Goal: Transaction & Acquisition: Subscribe to service/newsletter

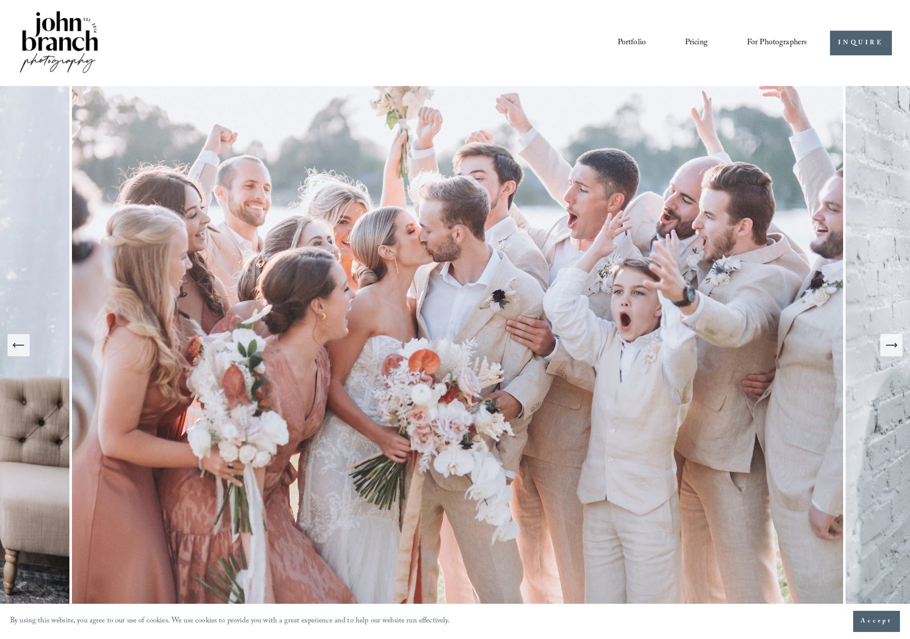
click at [0, 0] on link "Courses" at bounding box center [0, 0] width 0 height 0
click at [0, 0] on span "Education" at bounding box center [0, 0] width 0 height 0
click at [693, 42] on link "Pricing" at bounding box center [696, 42] width 23 height 17
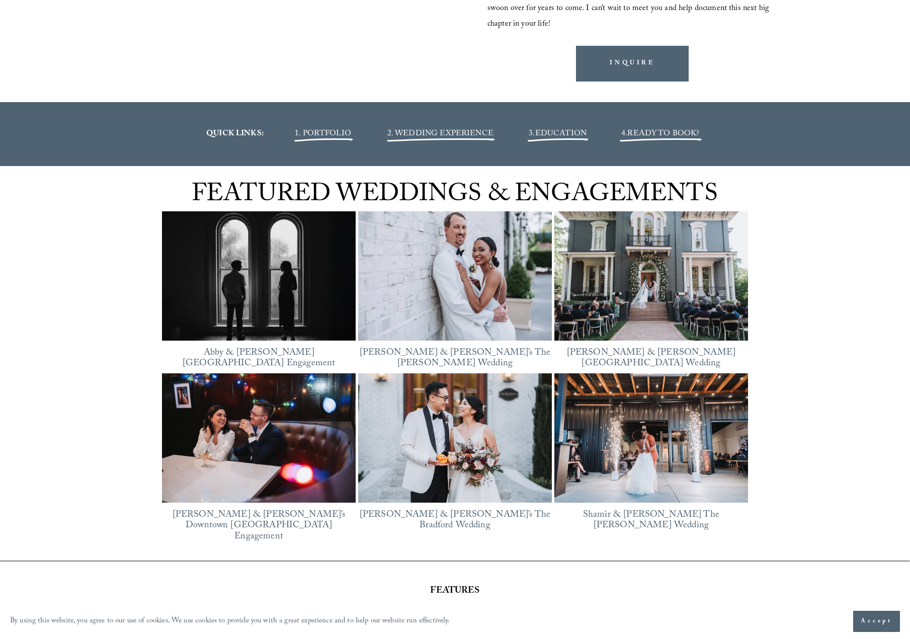
scroll to position [1106, 0]
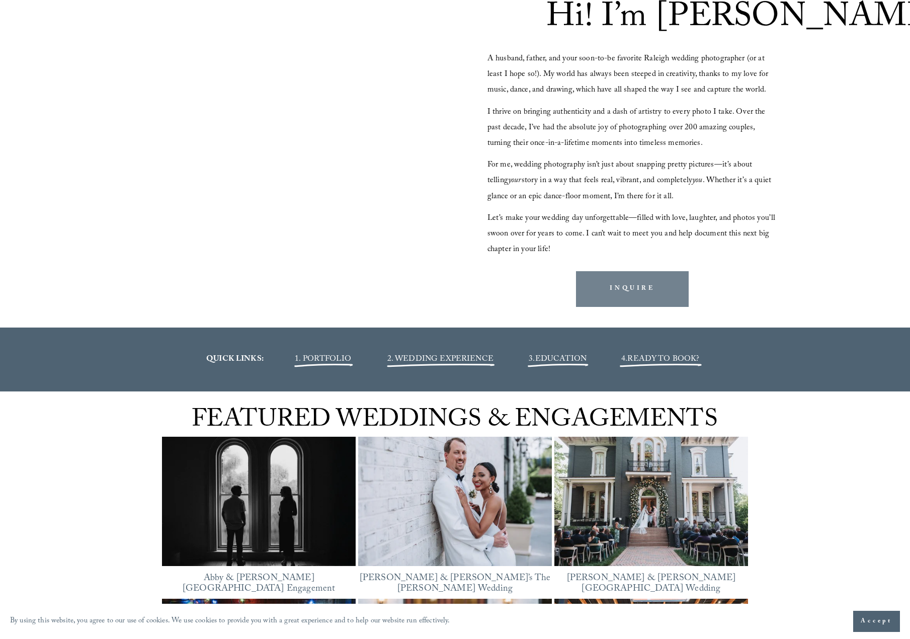
click at [617, 293] on link "INQUIRE" at bounding box center [632, 289] width 113 height 36
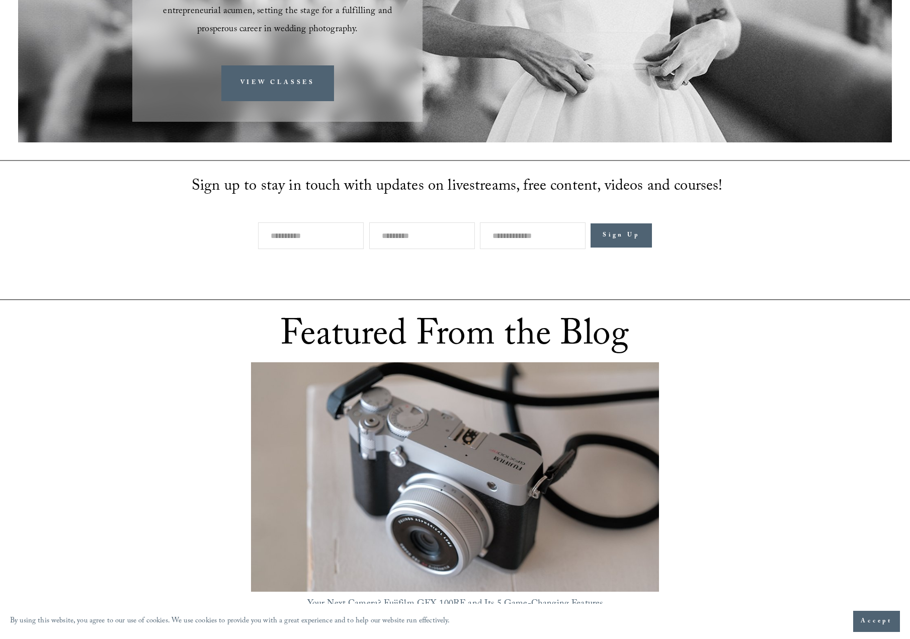
scroll to position [352, 0]
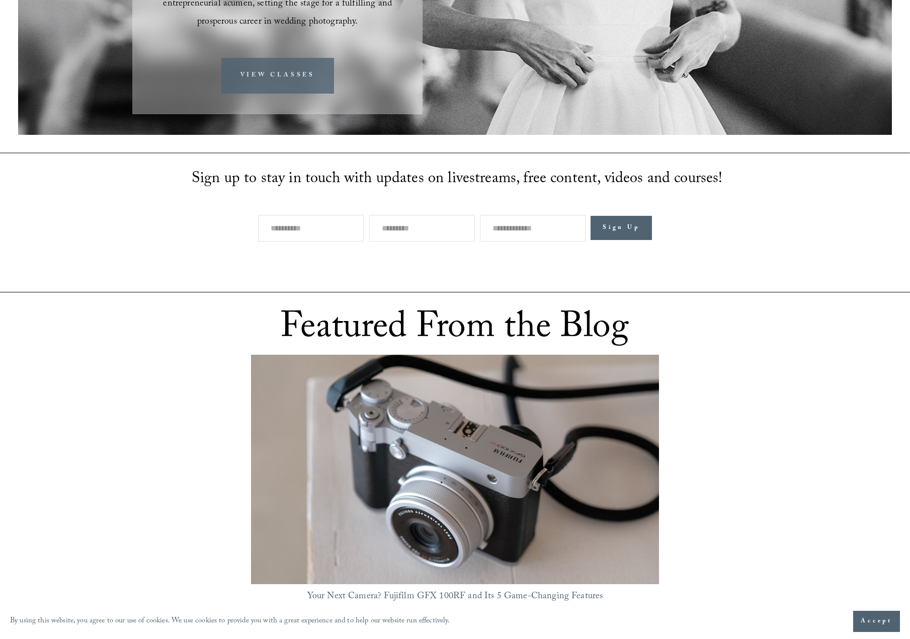
click at [287, 58] on link "VIEW CLASSES" at bounding box center [277, 76] width 113 height 36
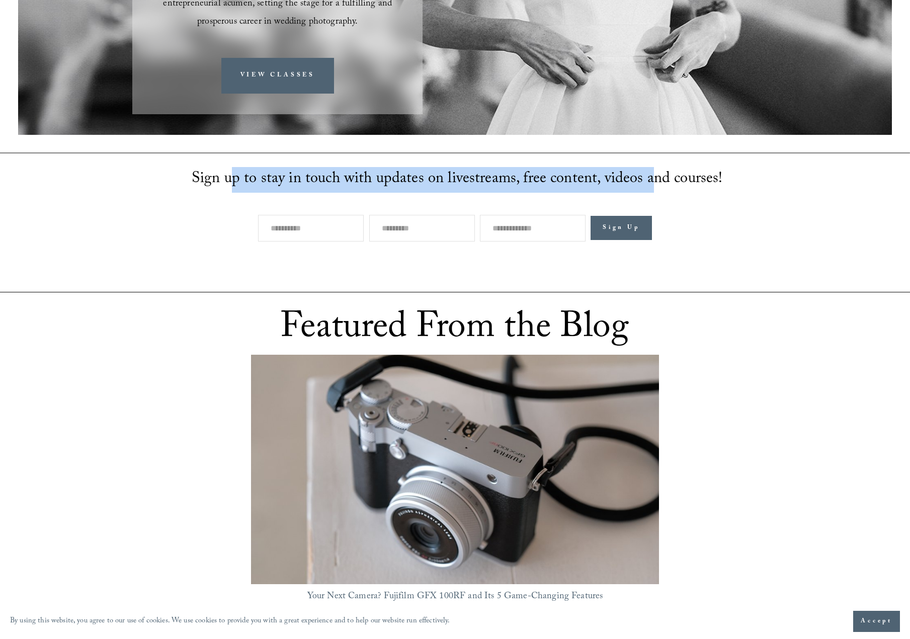
drag, startPoint x: 240, startPoint y: 165, endPoint x: 646, endPoint y: 159, distance: 405.8
click at [646, 167] on span "Sign up to stay in touch with updates on livestreams, free content, videos and …" at bounding box center [457, 180] width 531 height 26
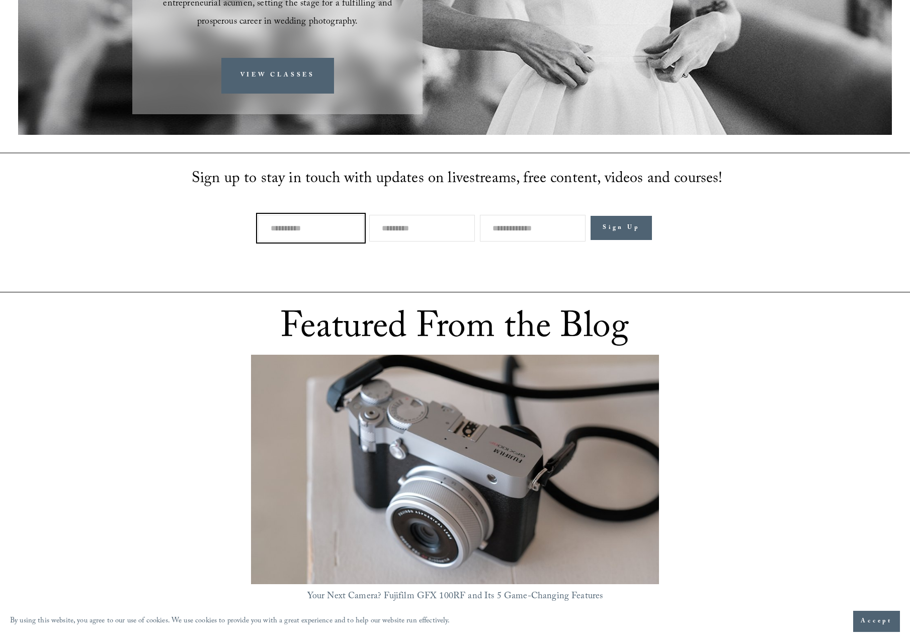
click at [289, 215] on input "text" at bounding box center [311, 228] width 106 height 27
type input "*****"
type input "******"
drag, startPoint x: 531, startPoint y: 216, endPoint x: 552, endPoint y: 226, distance: 23.2
click at [530, 216] on input "Email Address" at bounding box center [533, 228] width 106 height 27
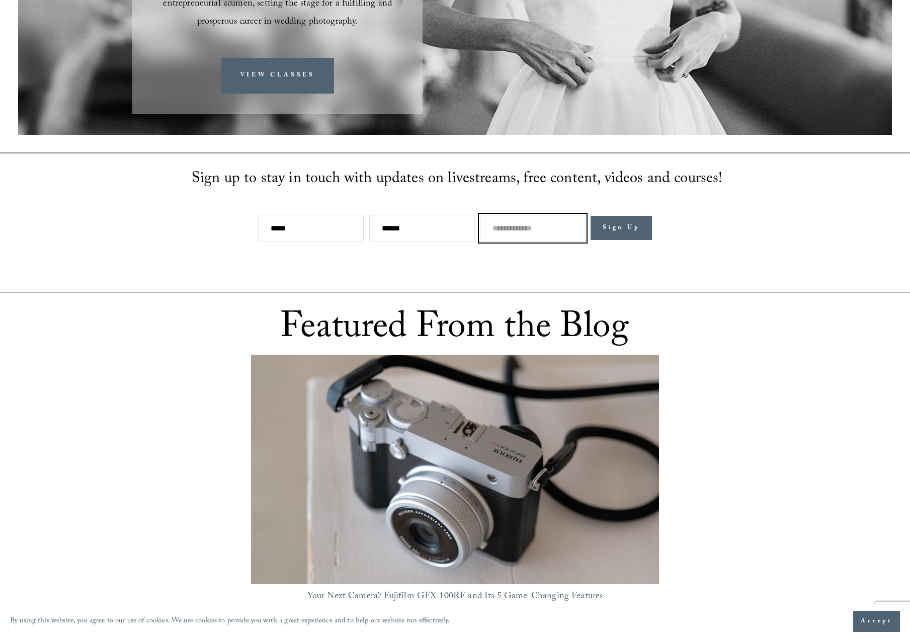
paste input "**********"
type input "**********"
click at [616, 217] on button "Sign Up" at bounding box center [620, 228] width 61 height 24
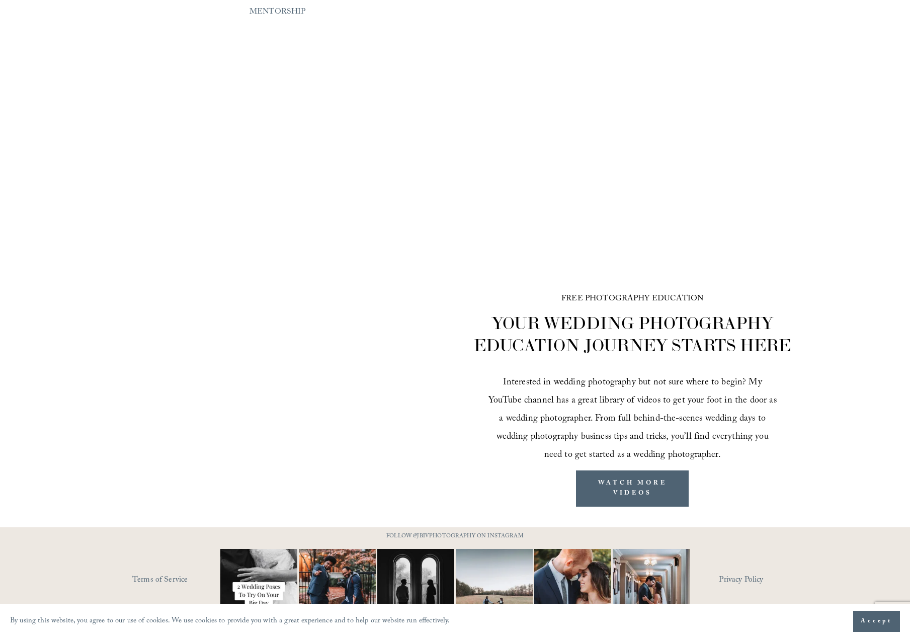
scroll to position [1358, 0]
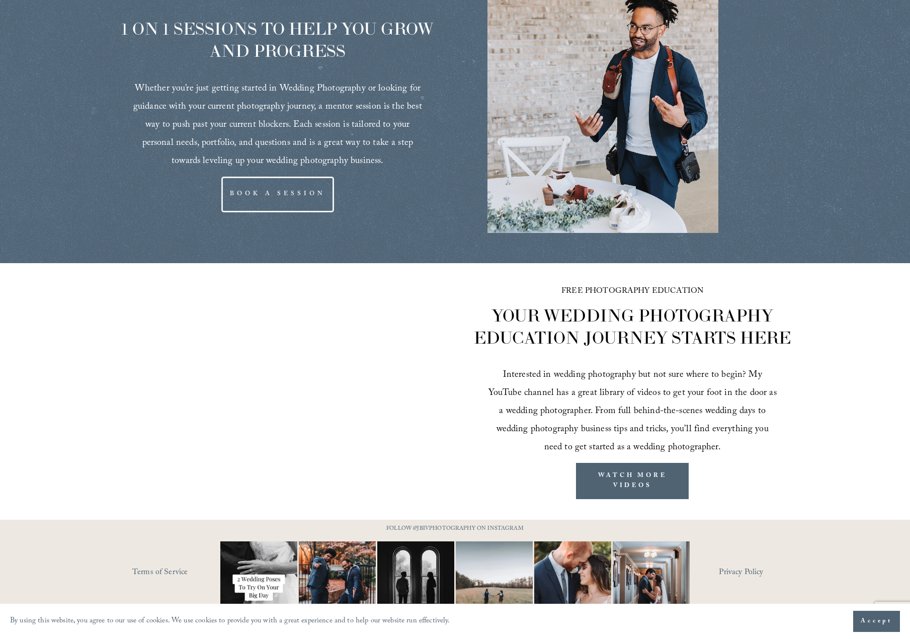
click at [867, 622] on span "Accept" at bounding box center [876, 621] width 32 height 10
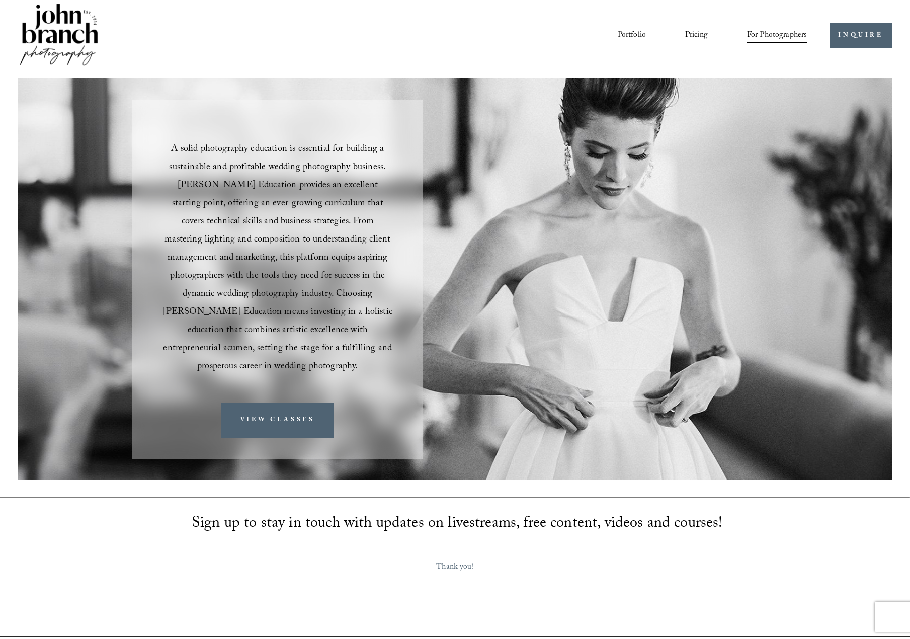
scroll to position [0, 0]
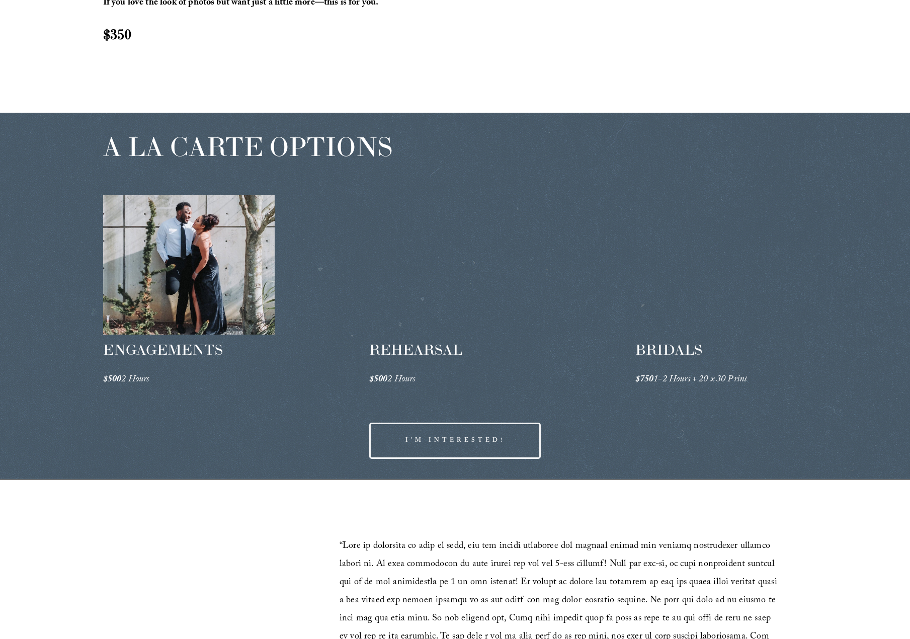
scroll to position [1408, 0]
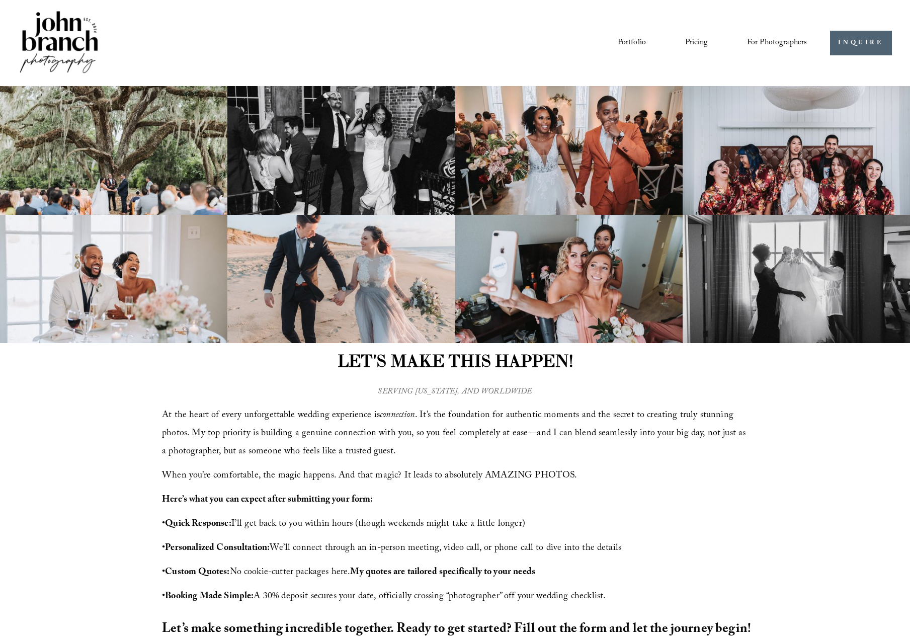
click at [0, 0] on span "Education" at bounding box center [0, 0] width 0 height 0
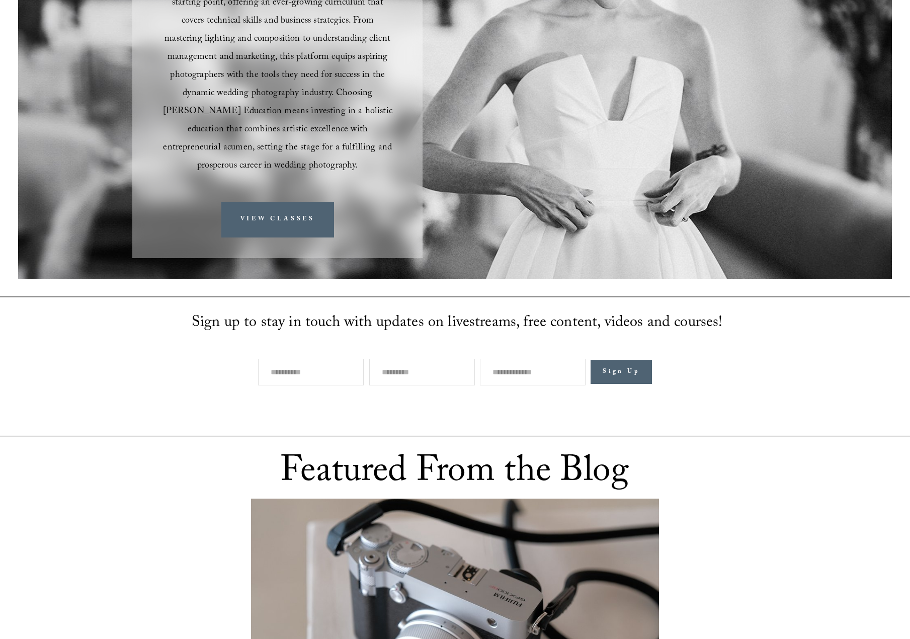
scroll to position [201, 0]
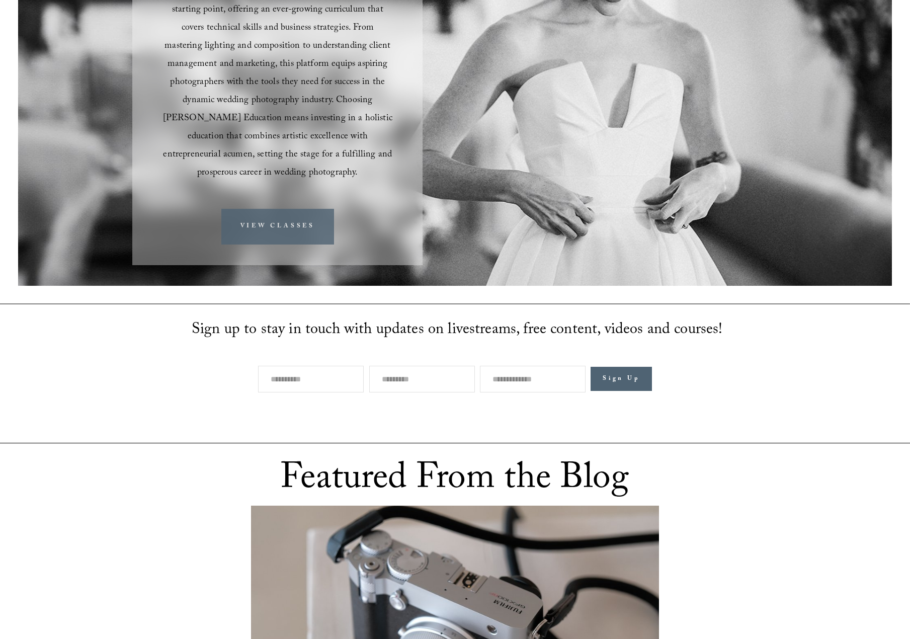
click at [271, 218] on link "VIEW CLASSES" at bounding box center [277, 227] width 113 height 36
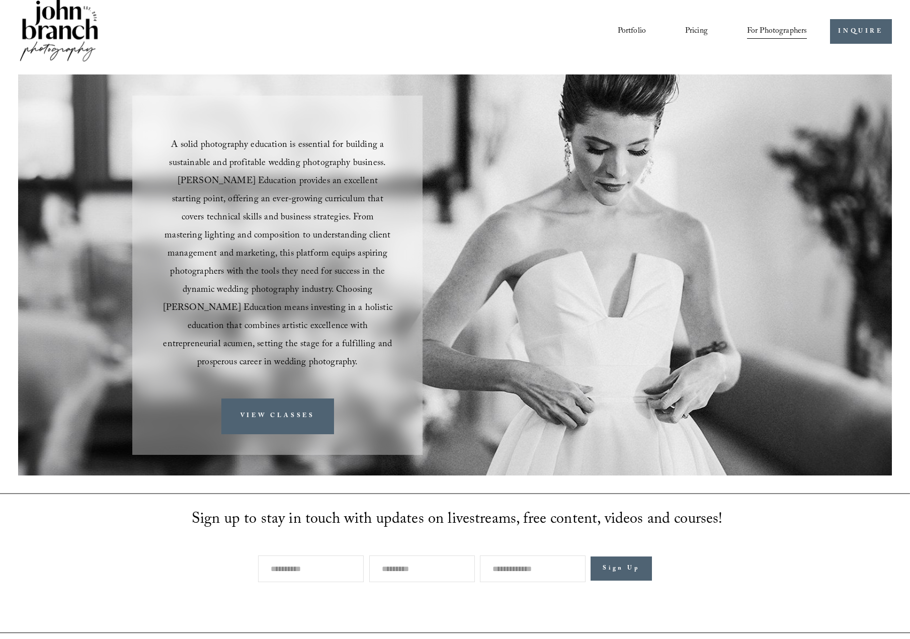
scroll to position [0, 0]
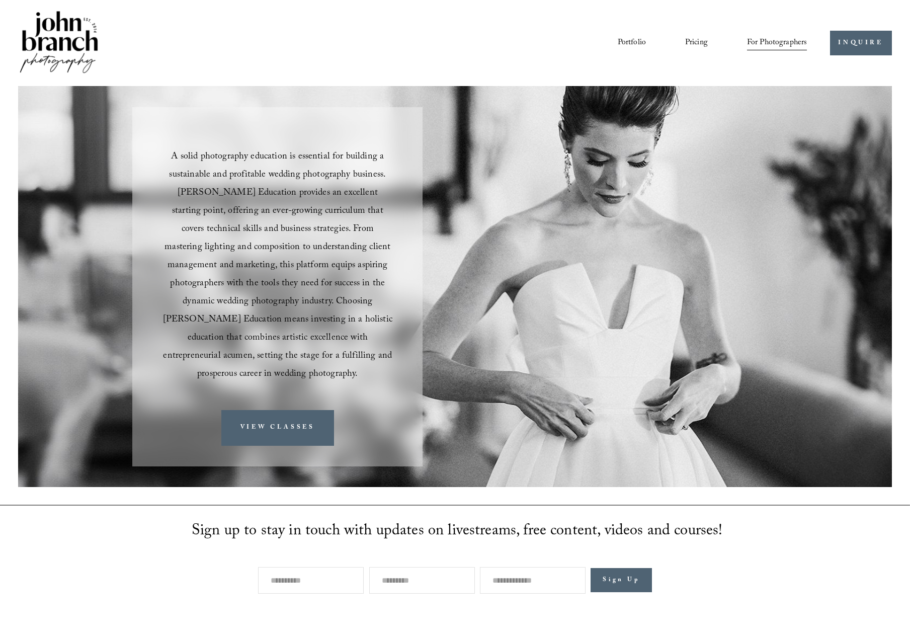
click at [0, 0] on span "Presets" at bounding box center [0, 0] width 0 height 0
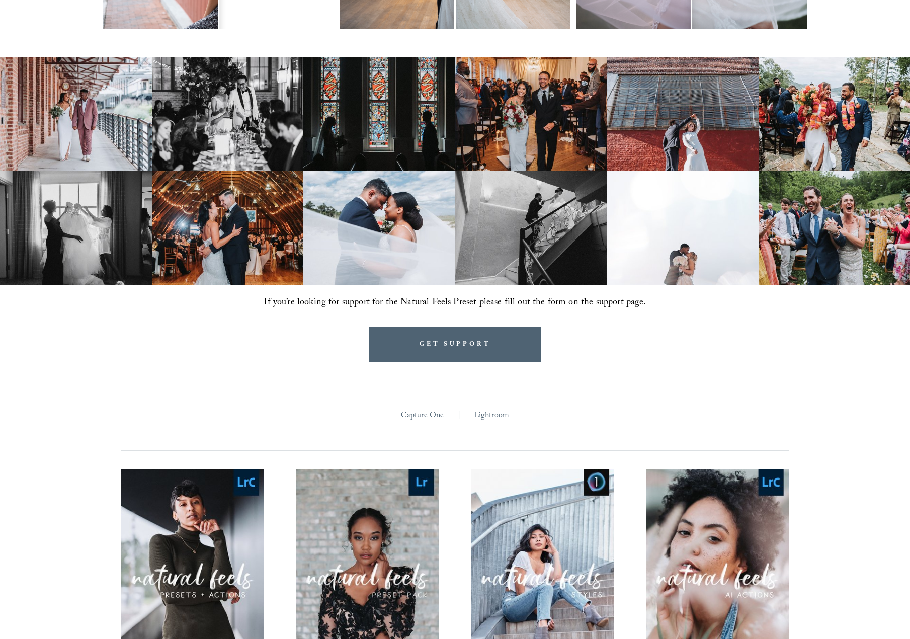
scroll to position [704, 0]
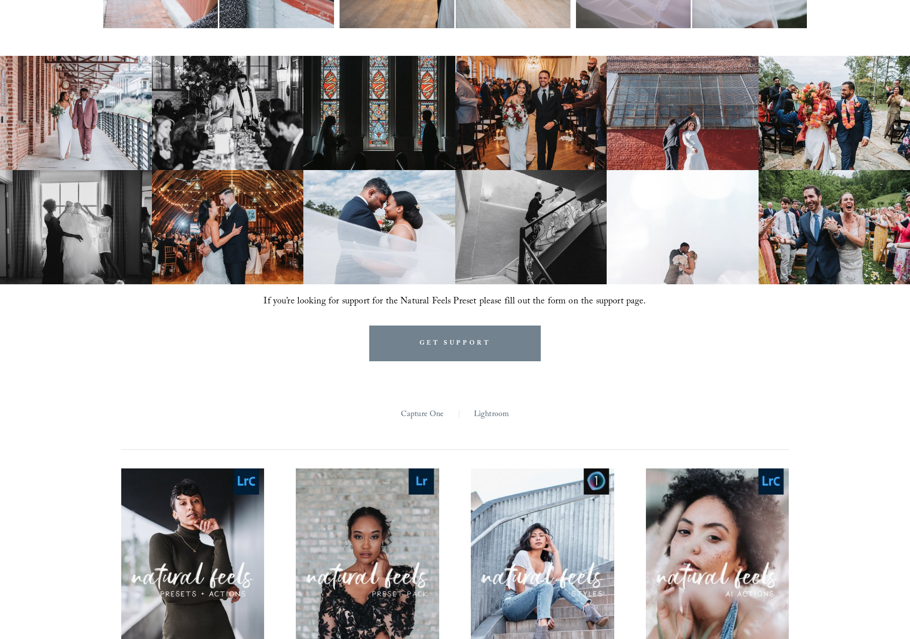
click at [462, 341] on link "GET SUPPORT" at bounding box center [455, 343] width 172 height 36
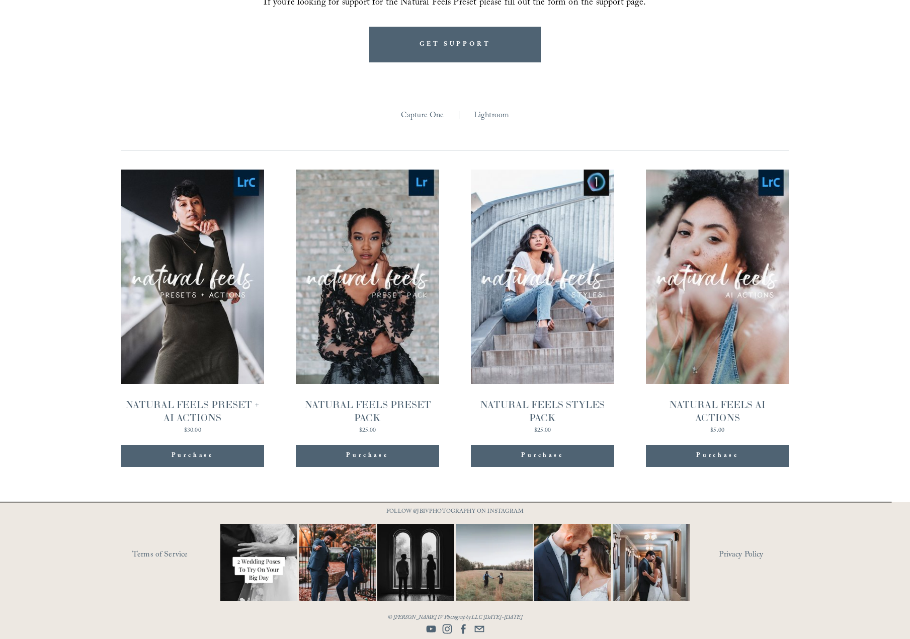
click at [189, 453] on div "Purchase" at bounding box center [192, 456] width 42 height 10
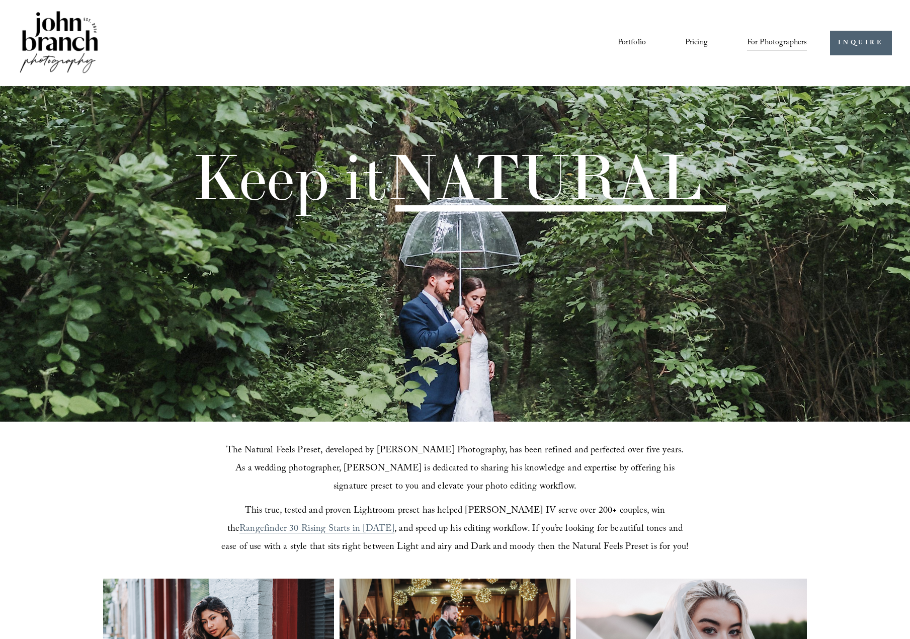
scroll to position [1003, 0]
